Goal: Check status: Check status

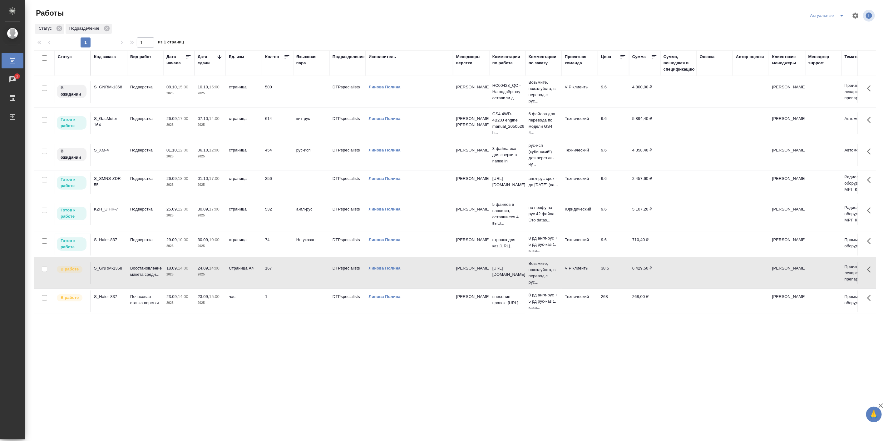
click at [845, 14] on icon "split button" at bounding box center [841, 15] width 7 height 7
click at [830, 47] on li "Мои" at bounding box center [827, 48] width 41 height 10
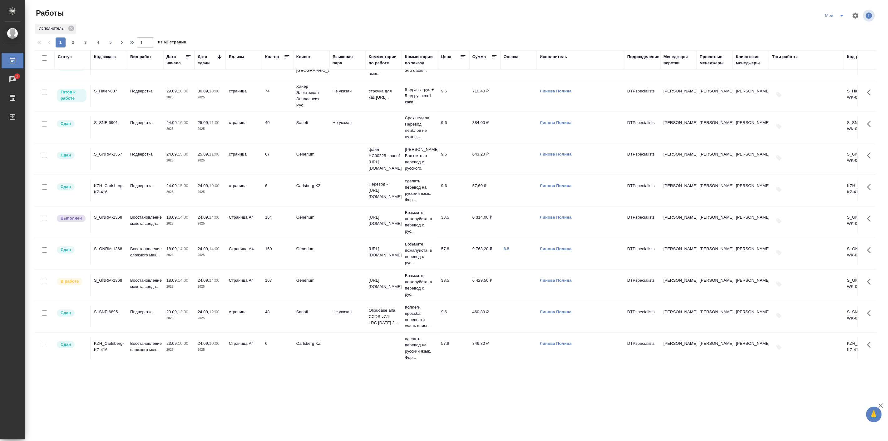
scroll to position [173, 0]
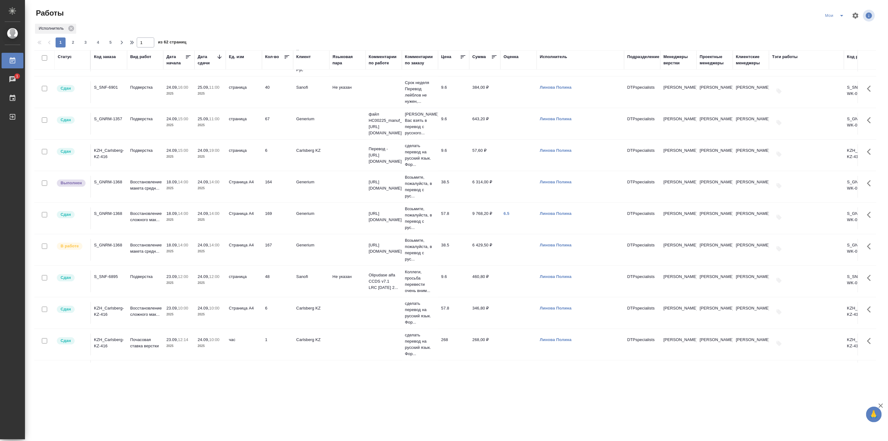
click at [166, 189] on td "18.09, 14:00 2025" at bounding box center [178, 187] width 31 height 22
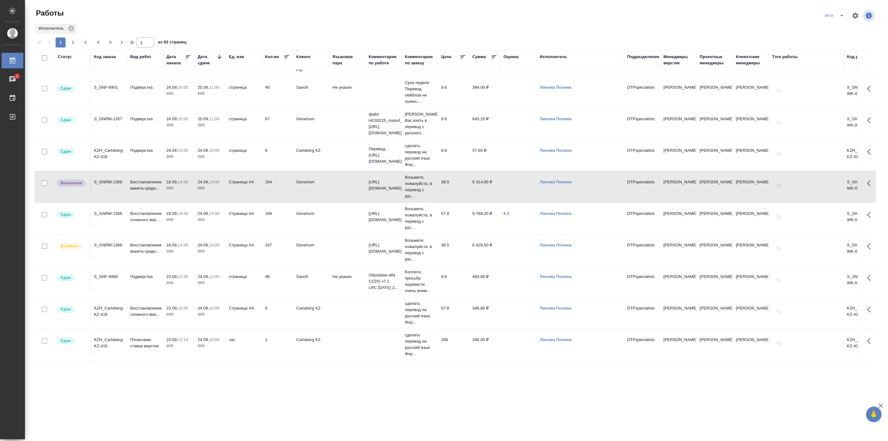
click at [166, 189] on td "18.09, 14:00 2025" at bounding box center [178, 187] width 31 height 22
click at [150, 191] on p "Восстановление макета средн..." at bounding box center [145, 185] width 30 height 12
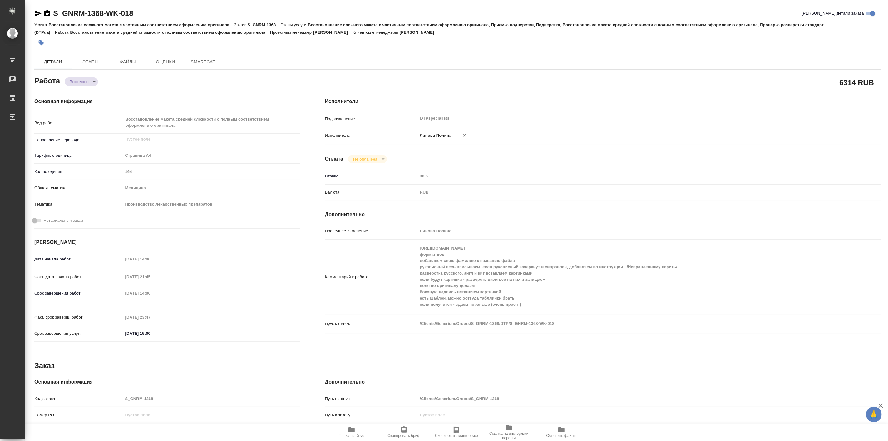
type textarea "x"
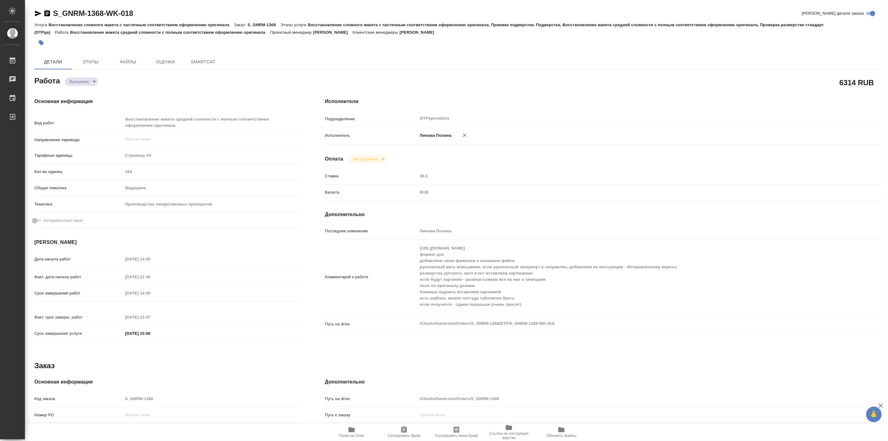
type textarea "x"
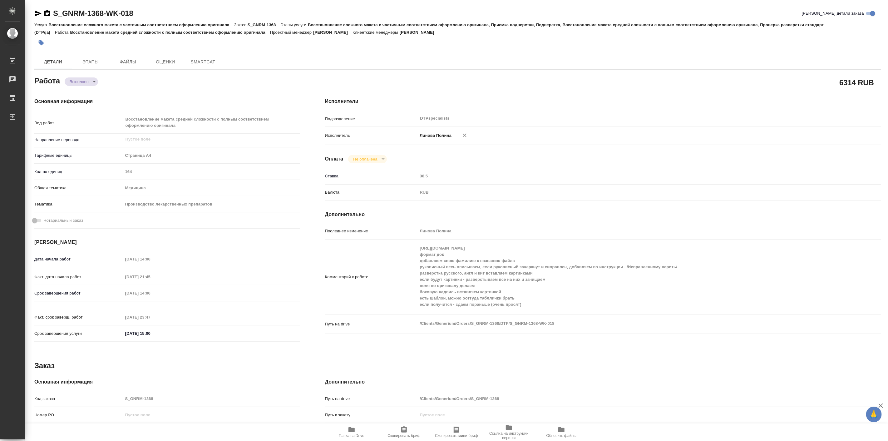
type textarea "x"
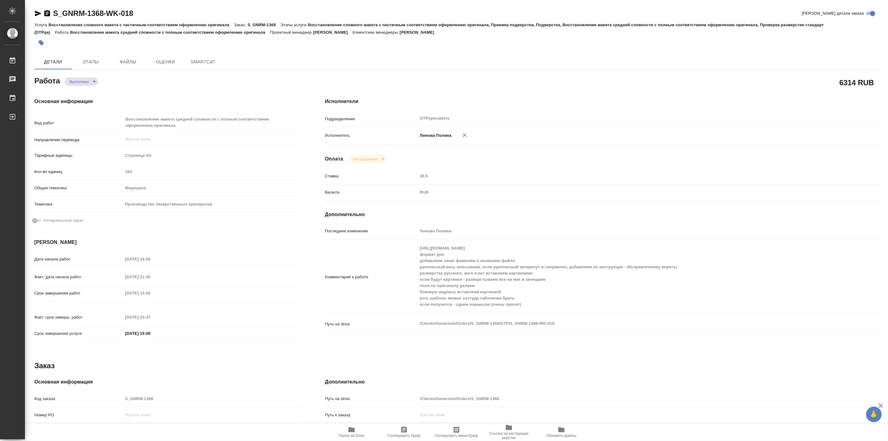
type textarea "x"
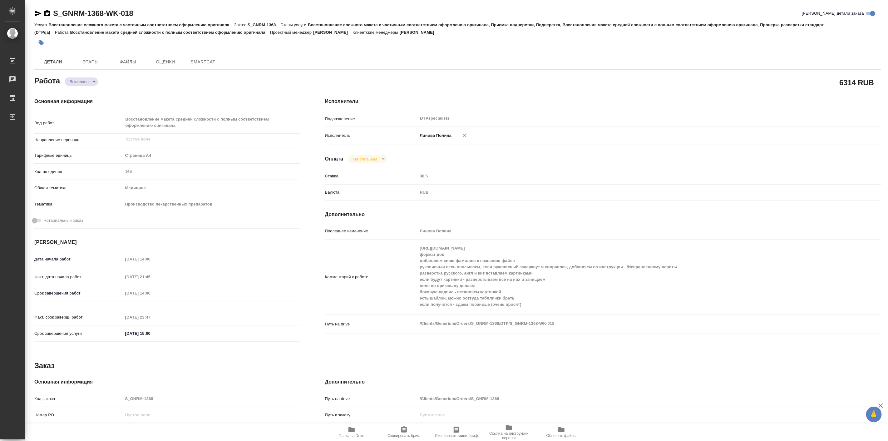
type textarea "x"
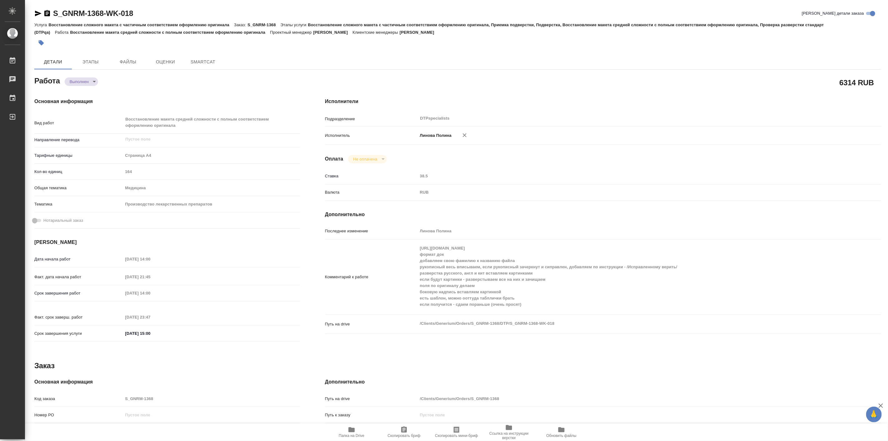
type textarea "x"
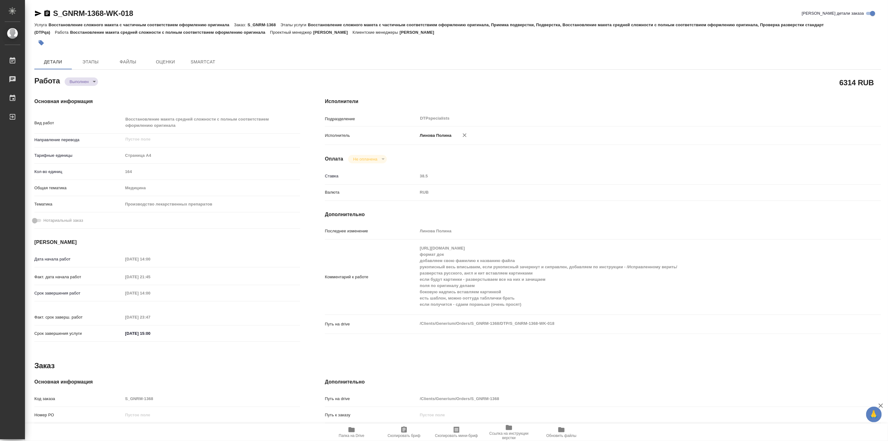
type textarea "x"
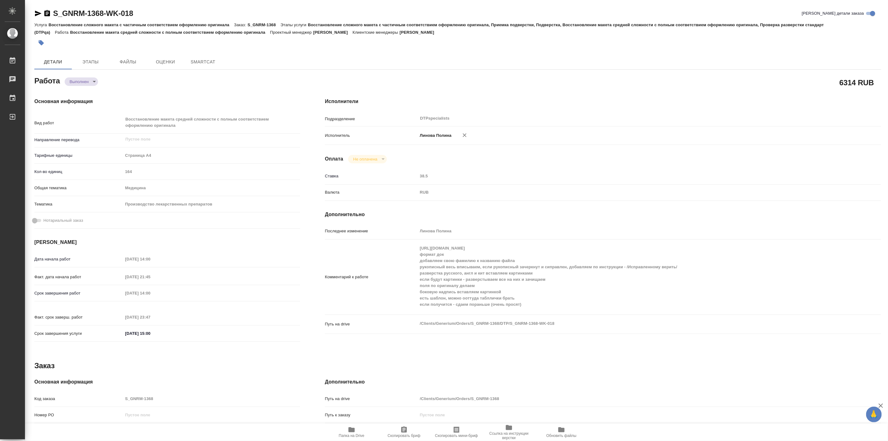
type textarea "x"
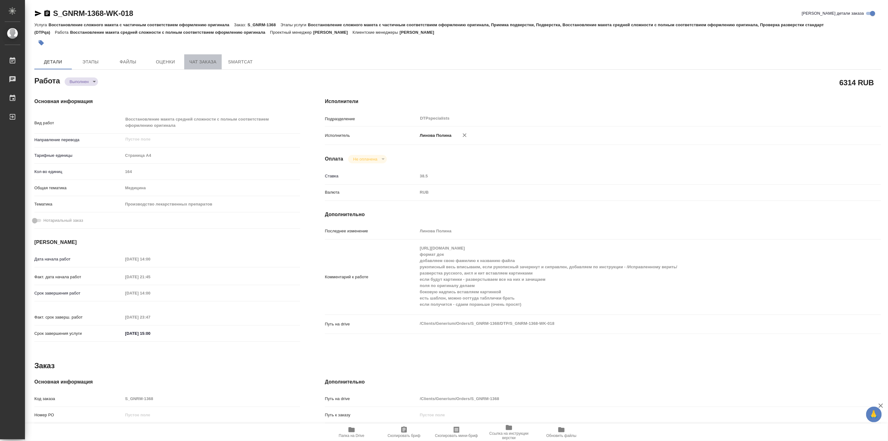
click at [197, 60] on span "Чат заказа" at bounding box center [203, 62] width 30 height 8
type textarea "x"
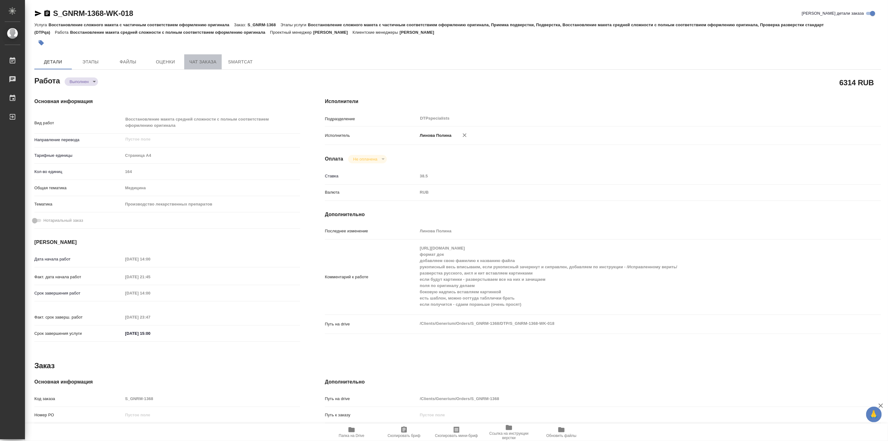
type textarea "x"
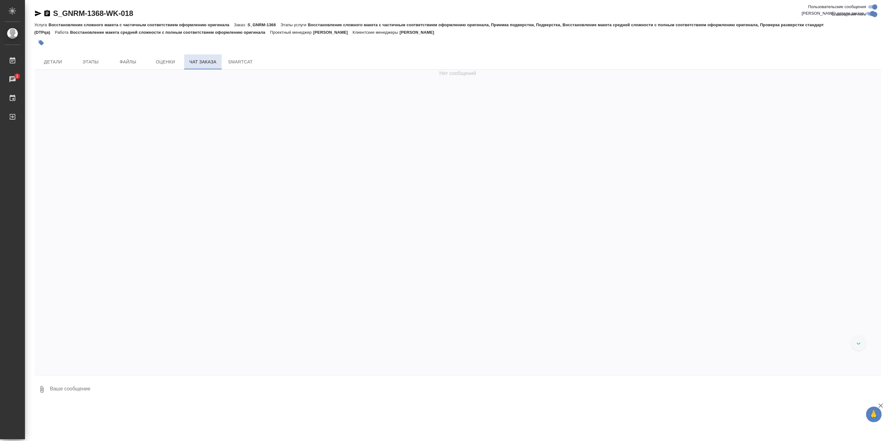
scroll to position [51783, 0]
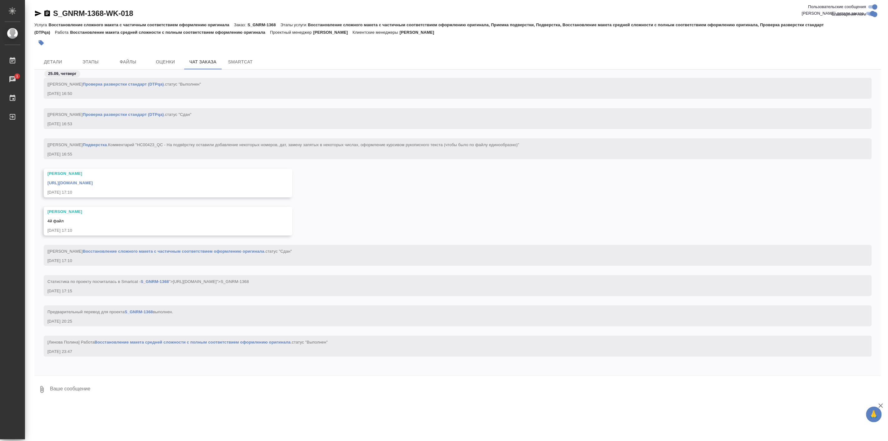
click at [93, 183] on link "https://drive.awatera.com/apps/files/files/10390763?dir=/Shares/Generium/Orders…" at bounding box center [69, 183] width 45 height 5
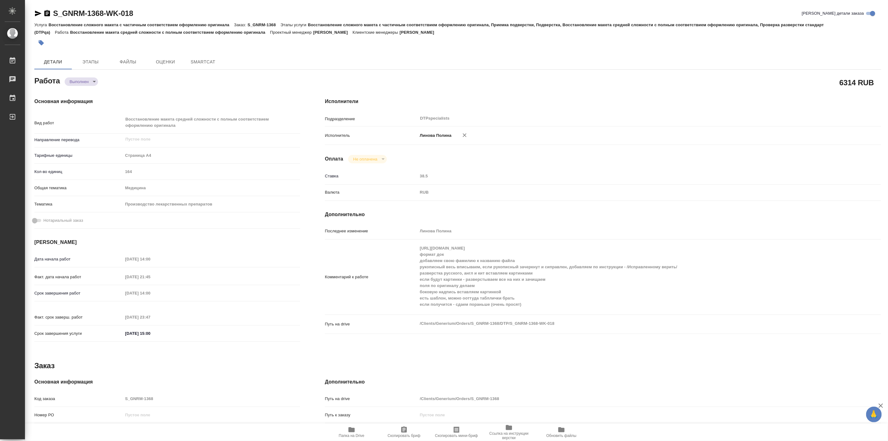
type textarea "x"
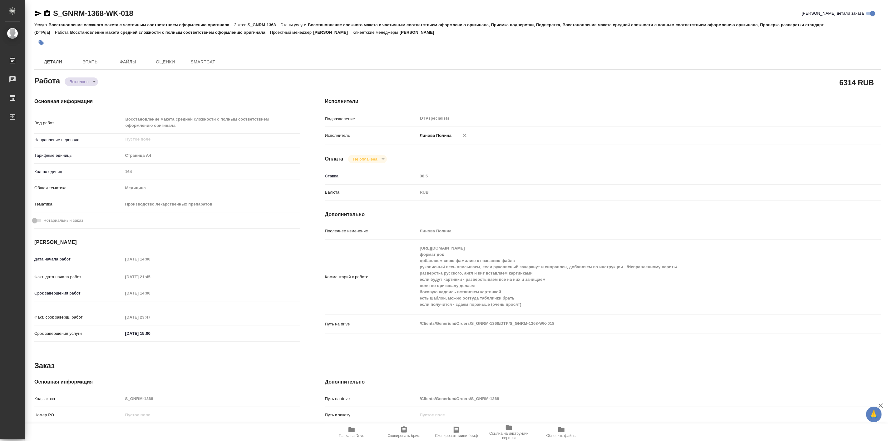
type textarea "x"
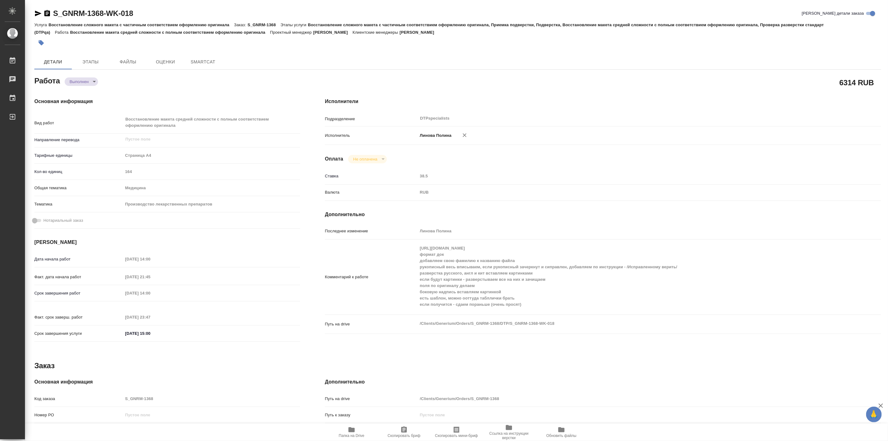
type textarea "x"
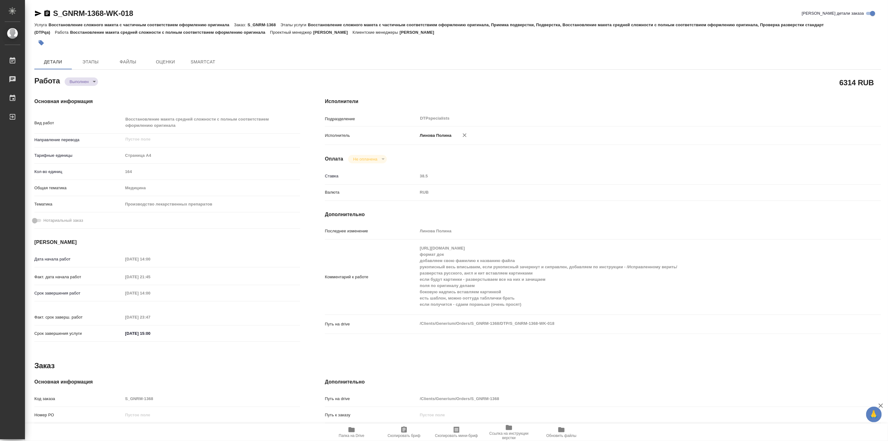
type textarea "x"
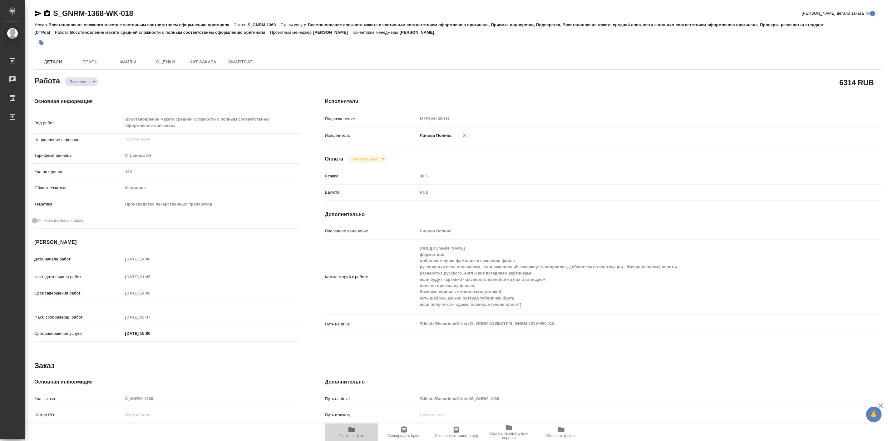
click at [355, 430] on icon "button" at bounding box center [351, 429] width 7 height 7
type textarea "x"
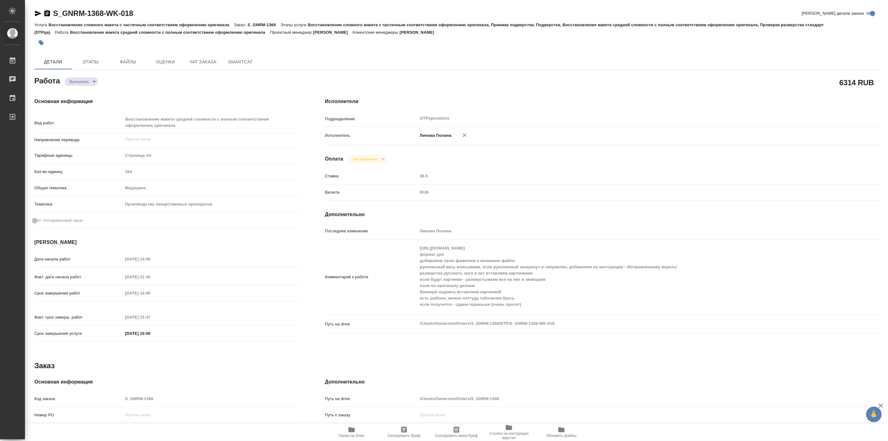
type textarea "x"
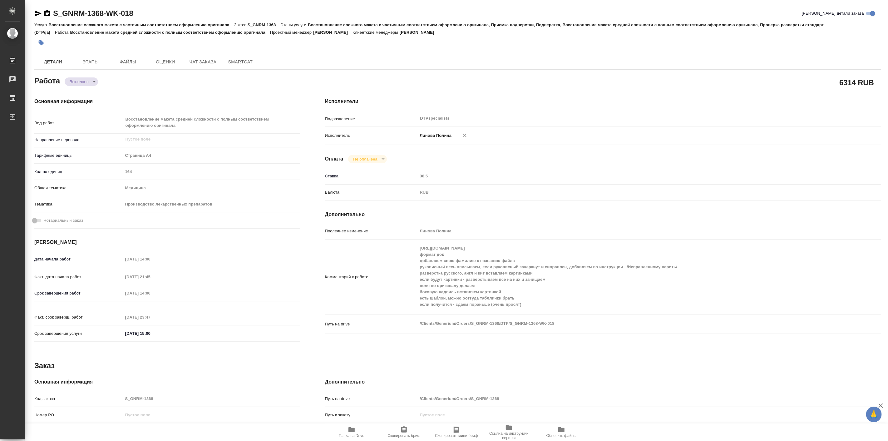
type textarea "x"
